Goal: Task Accomplishment & Management: Complete application form

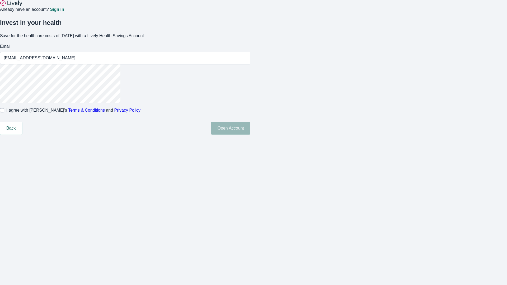
click at [4, 112] on input "I agree with Lively’s Terms & Conditions and Privacy Policy" at bounding box center [2, 110] width 4 height 4
checkbox input "true"
click at [250, 135] on button "Open Account" at bounding box center [230, 128] width 39 height 13
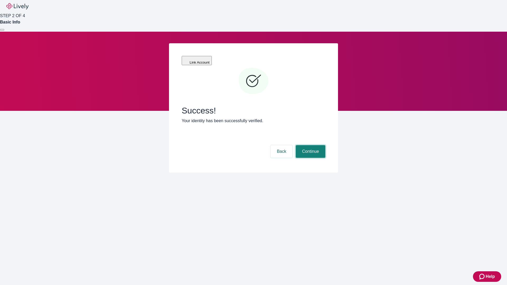
click at [310, 145] on button "Continue" at bounding box center [311, 151] width 30 height 13
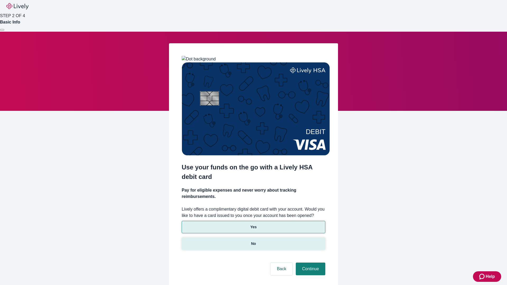
click at [253, 241] on p "No" at bounding box center [253, 244] width 5 height 6
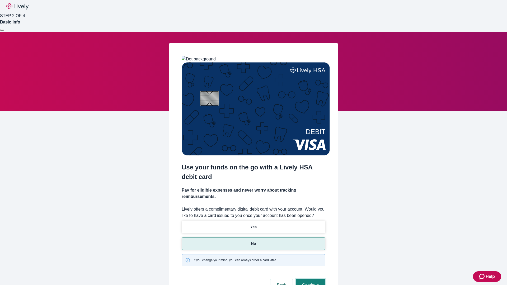
click at [310, 279] on button "Continue" at bounding box center [311, 285] width 30 height 13
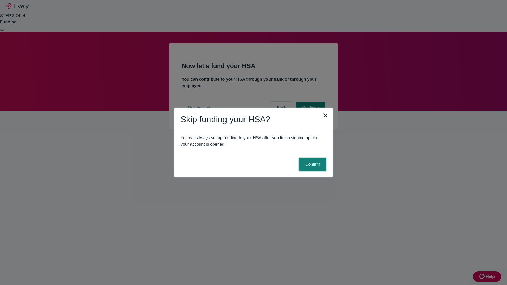
click at [312, 164] on button "Confirm" at bounding box center [312, 164] width 27 height 13
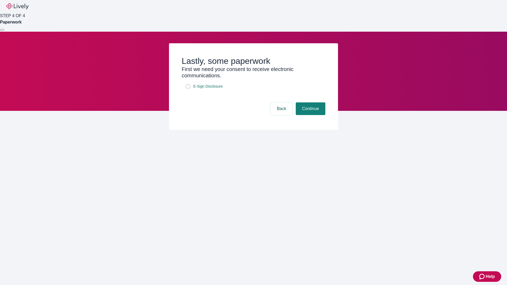
click at [188, 88] on input "E-Sign Disclosure" at bounding box center [188, 86] width 4 height 4
checkbox input "true"
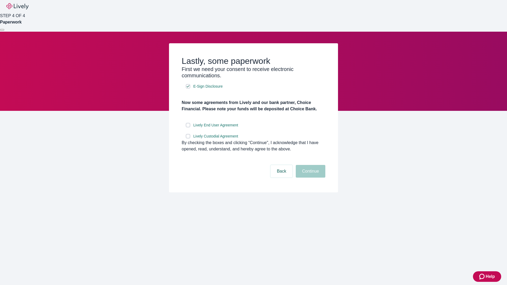
click at [188, 127] on input "Lively End User Agreement" at bounding box center [188, 125] width 4 height 4
checkbox input "true"
click at [188, 138] on input "Lively Custodial Agreement" at bounding box center [188, 136] width 4 height 4
checkbox input "true"
click at [310, 178] on button "Continue" at bounding box center [311, 171] width 30 height 13
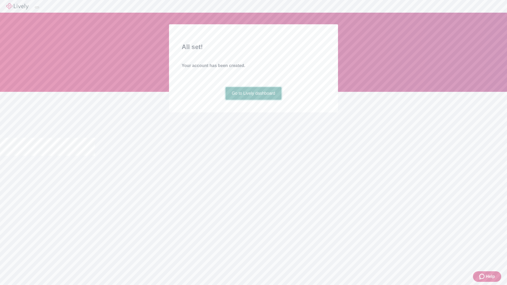
click at [253, 100] on link "Go to Lively dashboard" at bounding box center [253, 93] width 56 height 13
